Goal: Find specific page/section: Find specific page/section

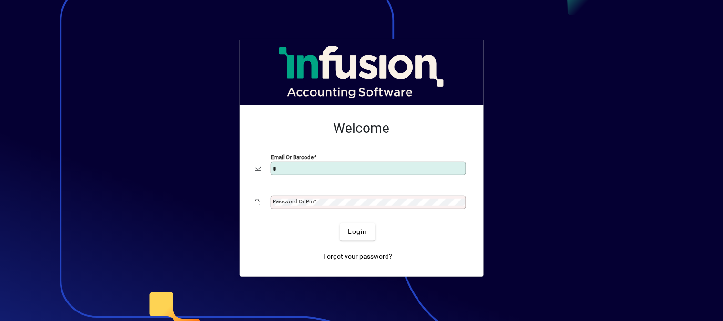
type input "**********"
click at [300, 201] on mat-label "Password or Pin" at bounding box center [293, 201] width 41 height 7
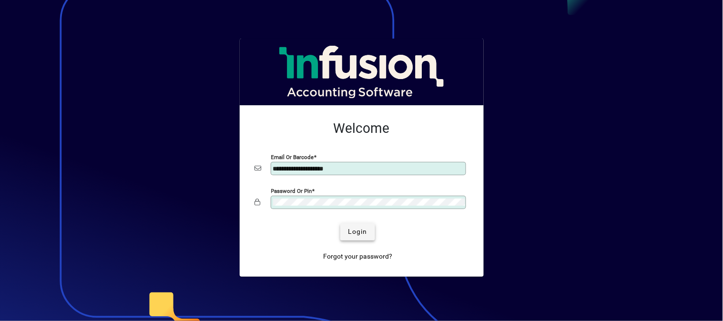
click at [361, 234] on span "Login" at bounding box center [358, 232] width 20 height 10
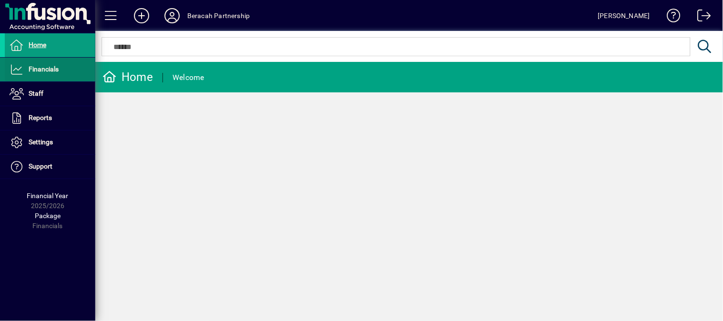
click at [46, 69] on span "Financials" at bounding box center [44, 69] width 30 height 8
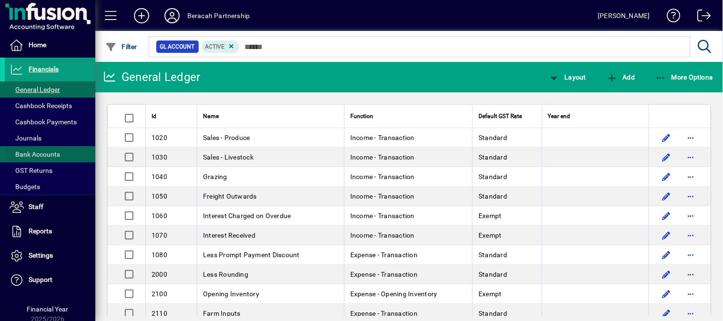
click at [45, 155] on span "Bank Accounts" at bounding box center [35, 155] width 51 height 8
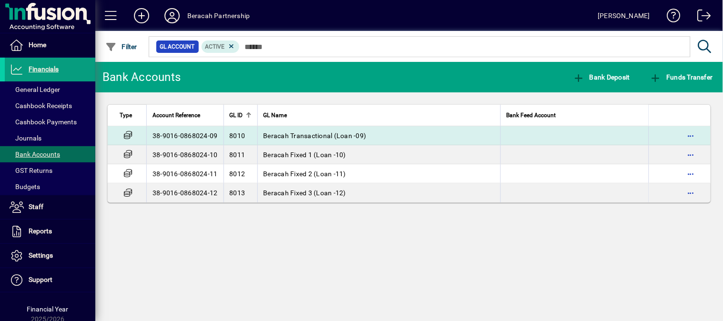
click at [287, 135] on span "Beracah Transactional (Loan -09)" at bounding box center [315, 136] width 103 height 8
